Goal: Navigation & Orientation: Understand site structure

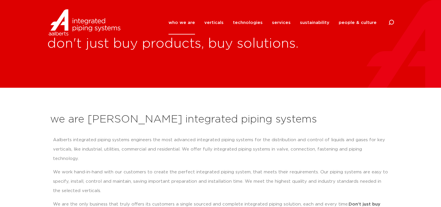
click at [208, 24] on li "verticals all verticals commercial industrial datacentres shipbuilding fireprot…" at bounding box center [214, 23] width 29 height 24
click at [224, 23] on link "verticals" at bounding box center [213, 23] width 19 height 24
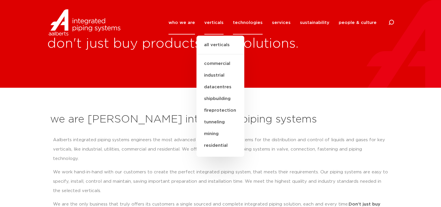
click at [243, 23] on link "technologies" at bounding box center [248, 23] width 30 height 24
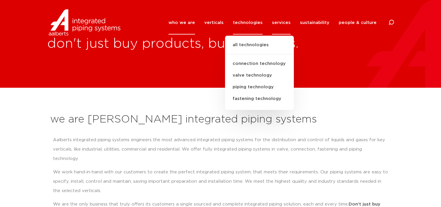
click at [277, 22] on link "services" at bounding box center [281, 23] width 19 height 24
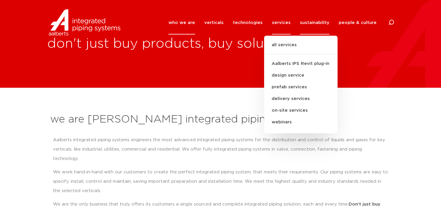
click at [312, 21] on link "sustainability" at bounding box center [314, 23] width 29 height 24
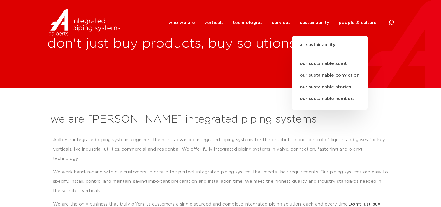
click at [353, 24] on link "people & culture" at bounding box center [358, 23] width 38 height 24
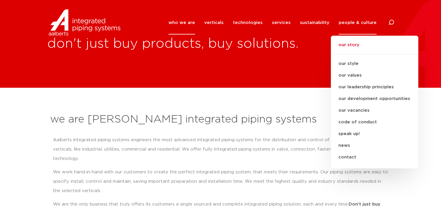
click at [354, 44] on link "our story" at bounding box center [375, 47] width 88 height 13
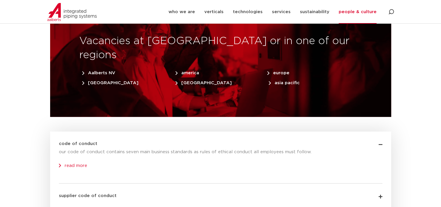
scroll to position [1721, 0]
